Goal: Transaction & Acquisition: Purchase product/service

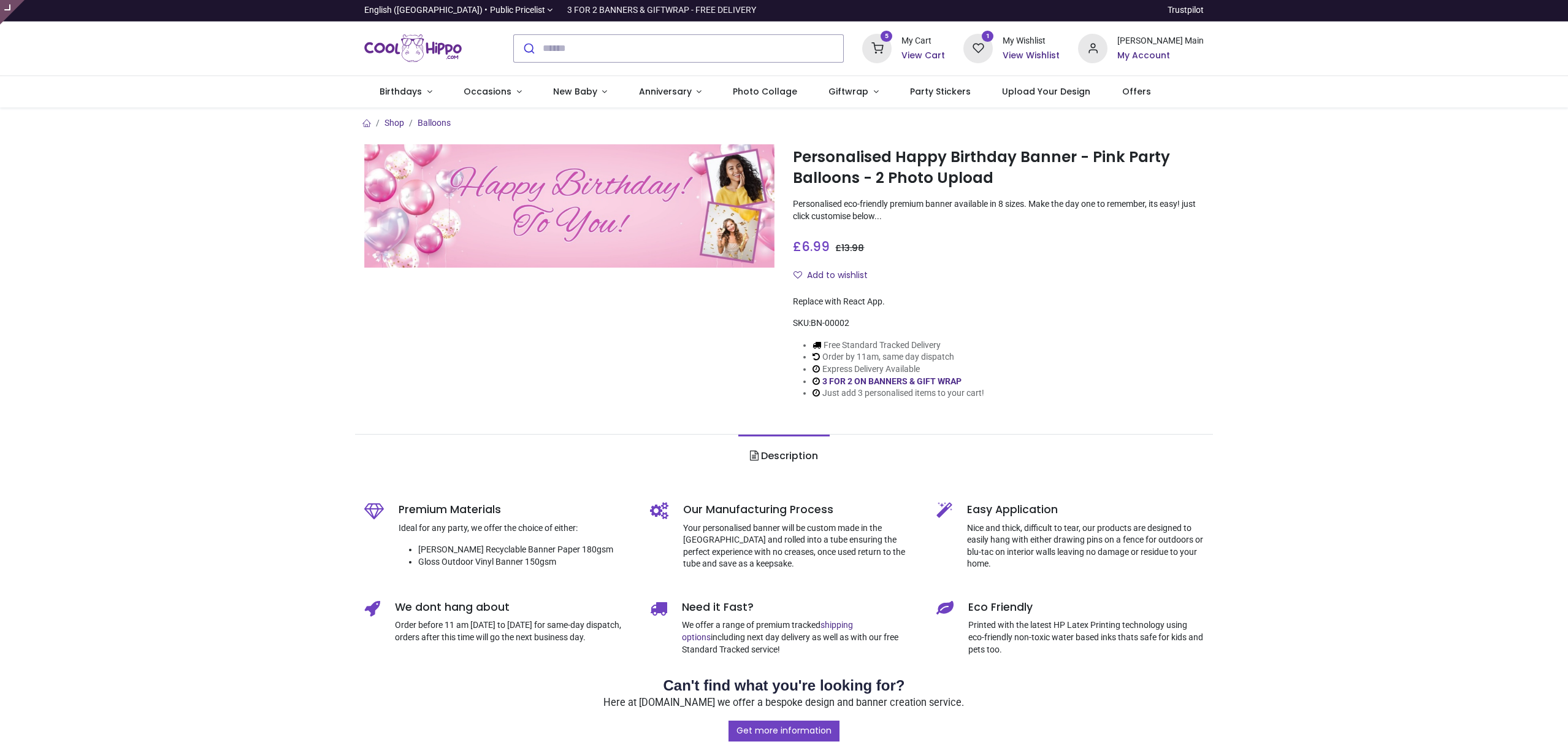
click at [240, 111] on div "Shop Balloons Personalised Happy Birthday Banner - Pink Party Balloons - 2 Phot…" at bounding box center [784, 585] width 1568 height 954
type input "**********"
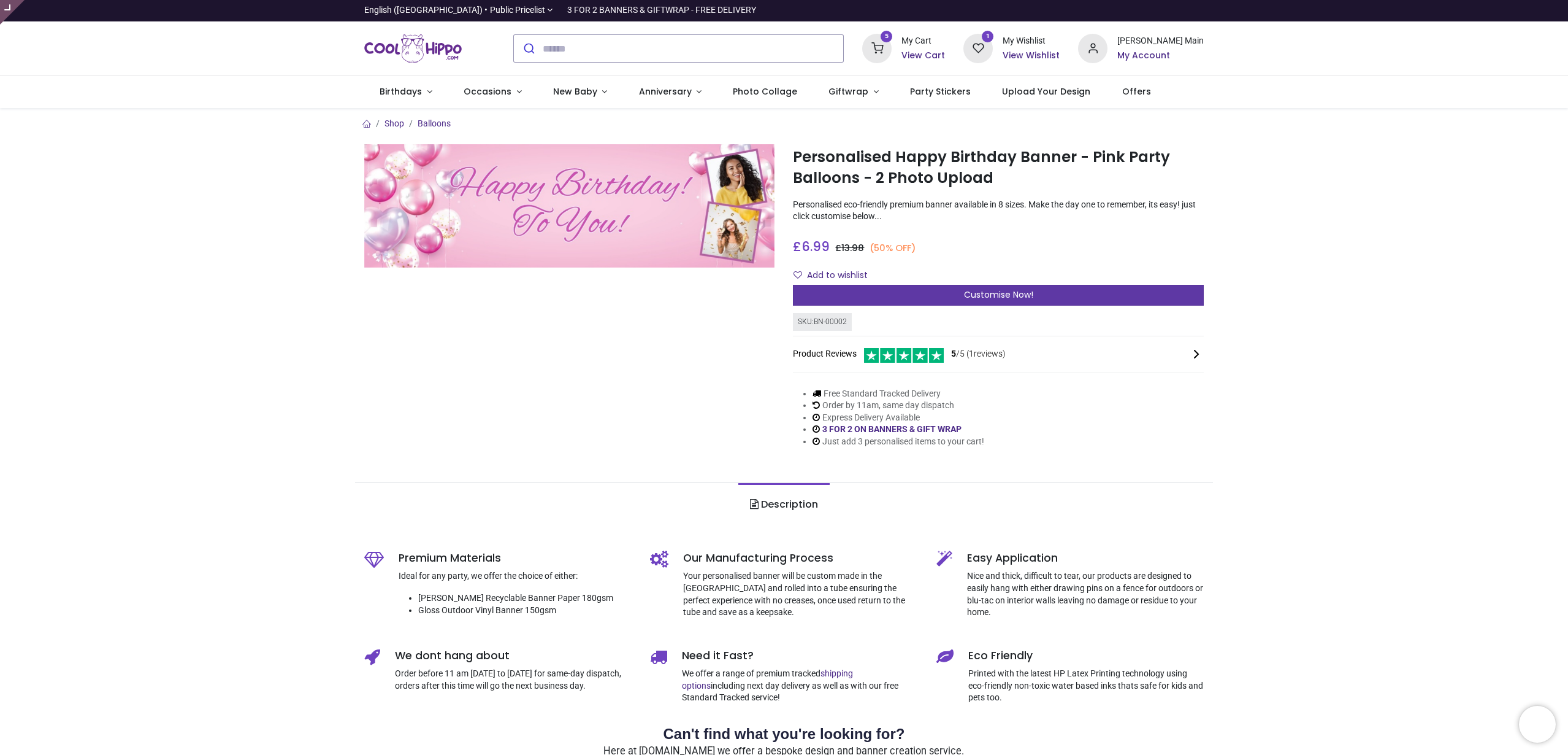
click at [1076, 291] on div "Customise Now!" at bounding box center [998, 294] width 411 height 21
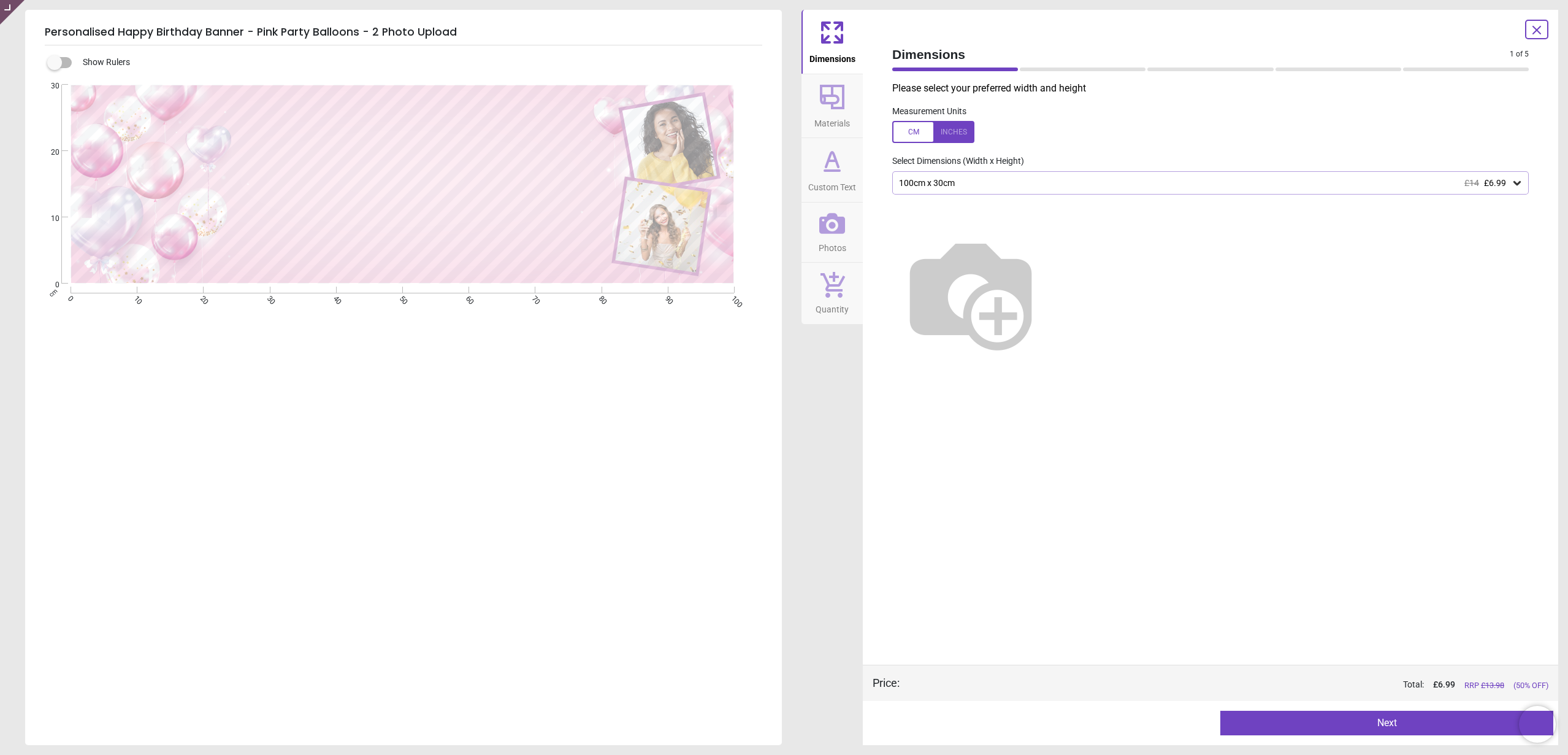
click at [1549, 33] on div "Dimensions 1 of 5 1 of 6 Please select your preferred width and height Measurem…" at bounding box center [1211, 378] width 696 height 735
click at [1544, 26] on div at bounding box center [1537, 30] width 24 height 20
click at [18, 14] on link at bounding box center [12, 12] width 24 height 24
